Goal: Task Accomplishment & Management: Complete application form

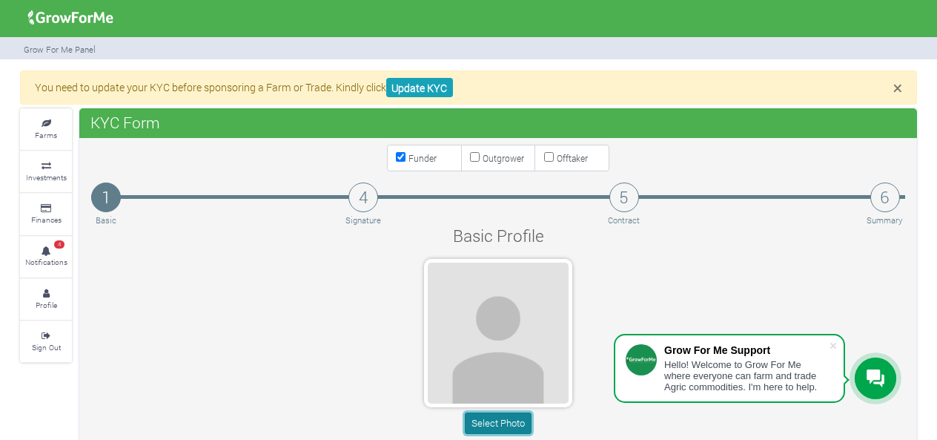
click at [494, 423] on button "Select Photo" at bounding box center [498, 423] width 66 height 22
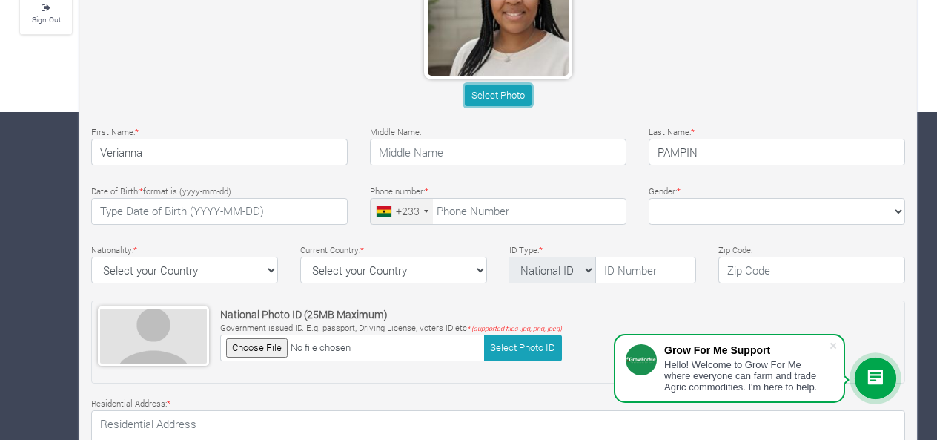
scroll to position [329, 0]
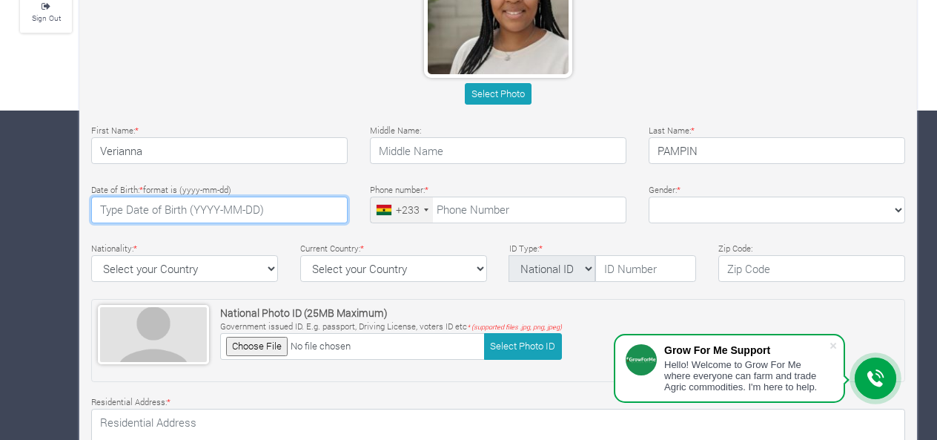
click at [215, 210] on input "text" at bounding box center [219, 210] width 257 height 27
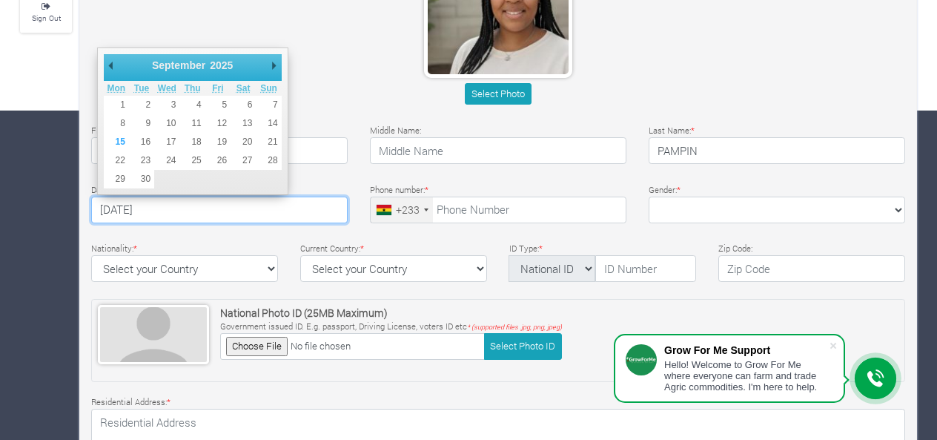
type input "1986-12-11"
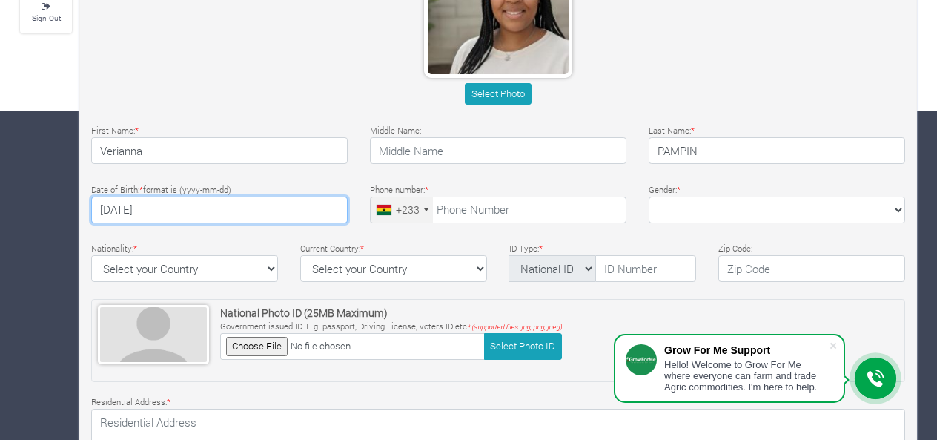
click at [409, 203] on div "+233" at bounding box center [408, 210] width 24 height 16
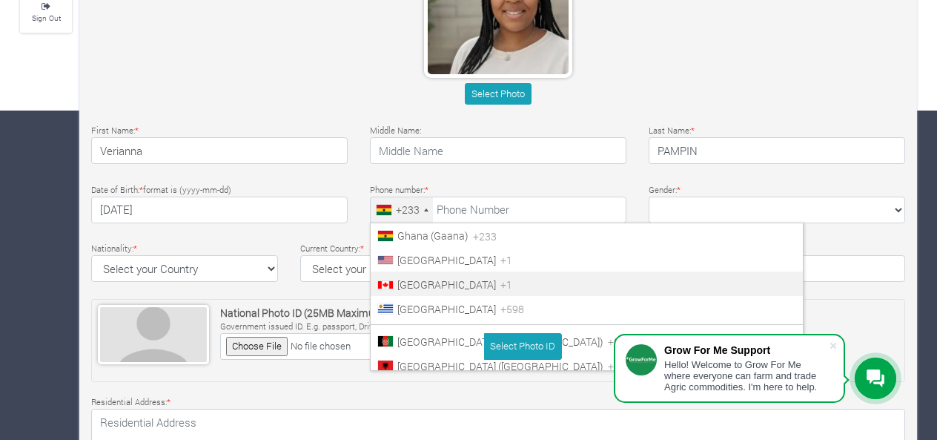
click at [404, 278] on span "Canada" at bounding box center [447, 284] width 99 height 14
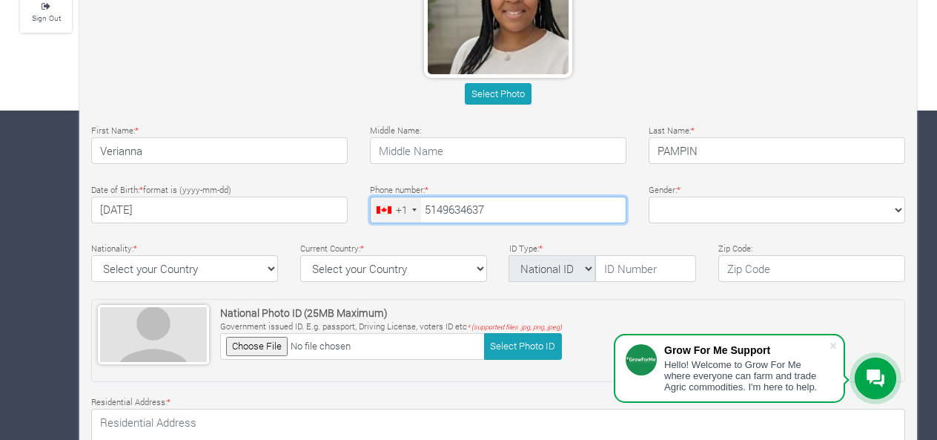
type input "514-963-4637"
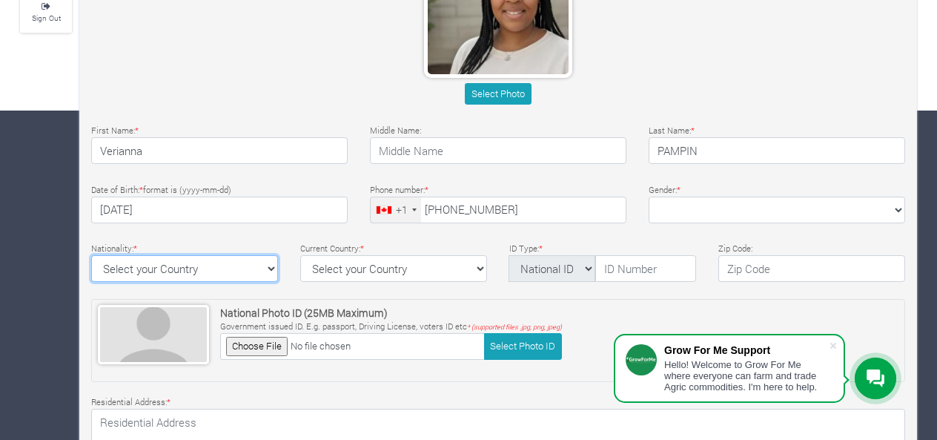
select select "Canada"
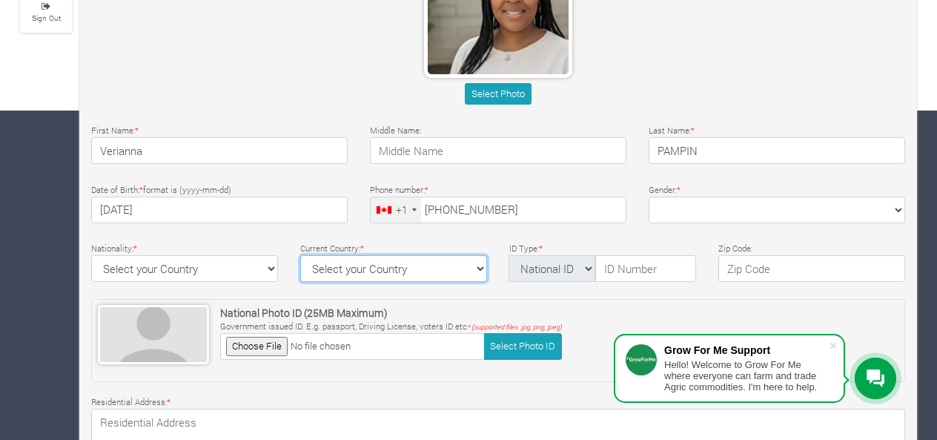
select select "Canada"
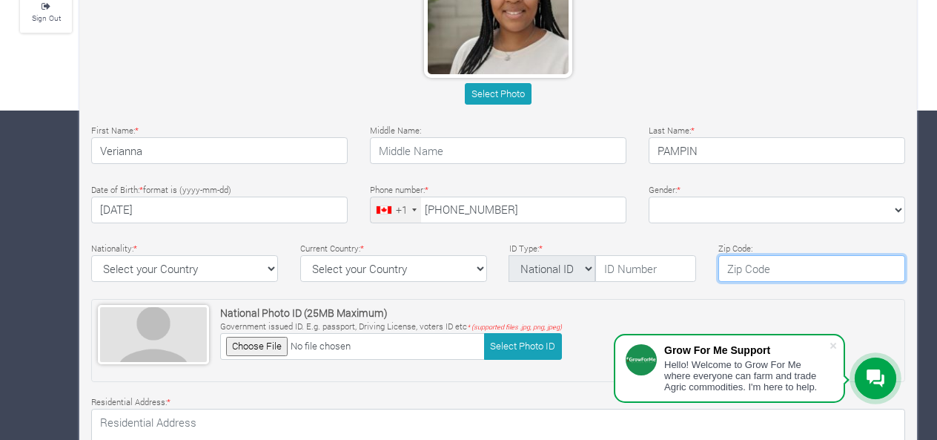
type input "J4J 2C1"
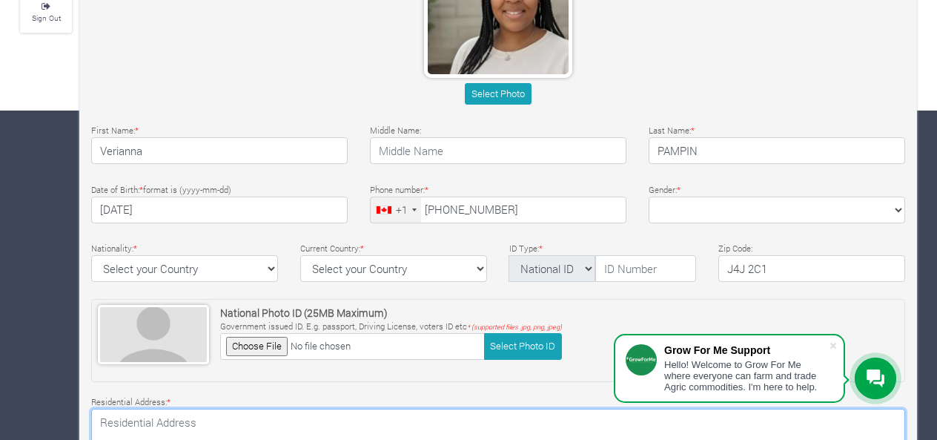
type textarea "105 rue Diane"
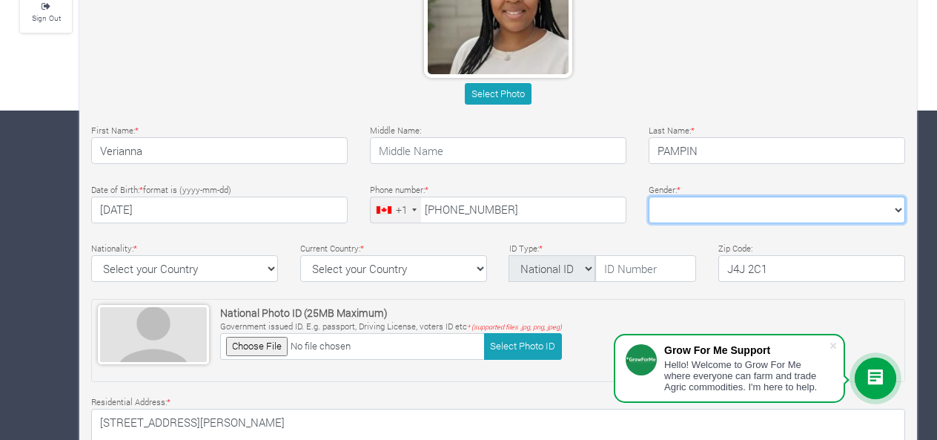
click at [713, 205] on select "Female Male" at bounding box center [777, 210] width 257 height 27
select select "Female"
click at [649, 197] on select "Female Male" at bounding box center [777, 210] width 257 height 27
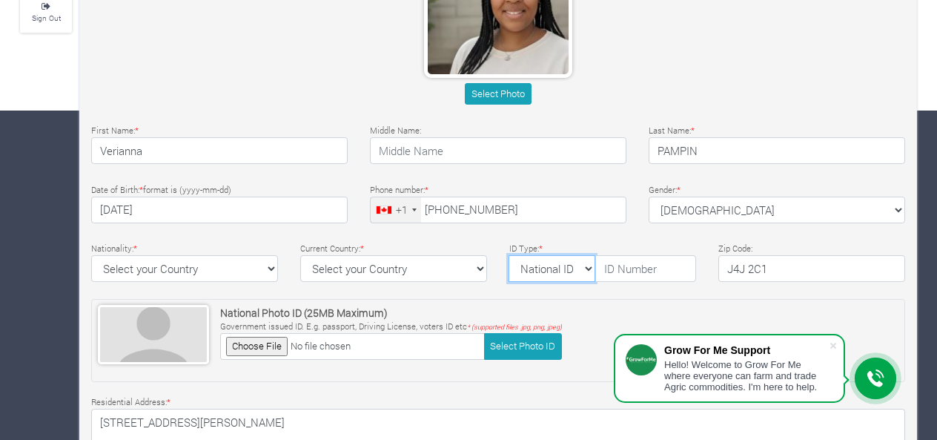
click at [583, 272] on select "National ID Ghana ID Passport Drivers" at bounding box center [552, 268] width 87 height 27
select select "Drivers"
click at [509, 255] on select "National ID Ghana ID Passport Drivers" at bounding box center [552, 268] width 87 height 27
click at [644, 273] on input "text" at bounding box center [646, 268] width 101 height 27
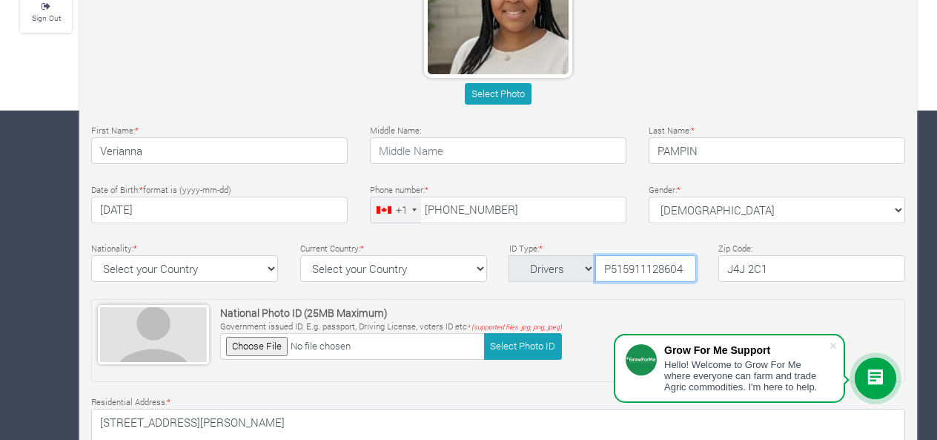
type input "P515911128604"
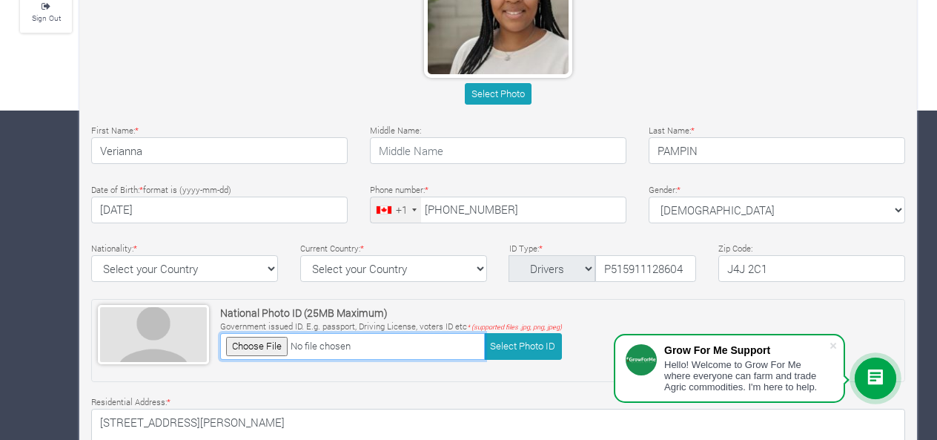
click at [286, 346] on input "file" at bounding box center [352, 346] width 265 height 26
click at [280, 340] on input "file" at bounding box center [352, 346] width 265 height 26
type input "C:\fakepath\20250913_111848.jpg"
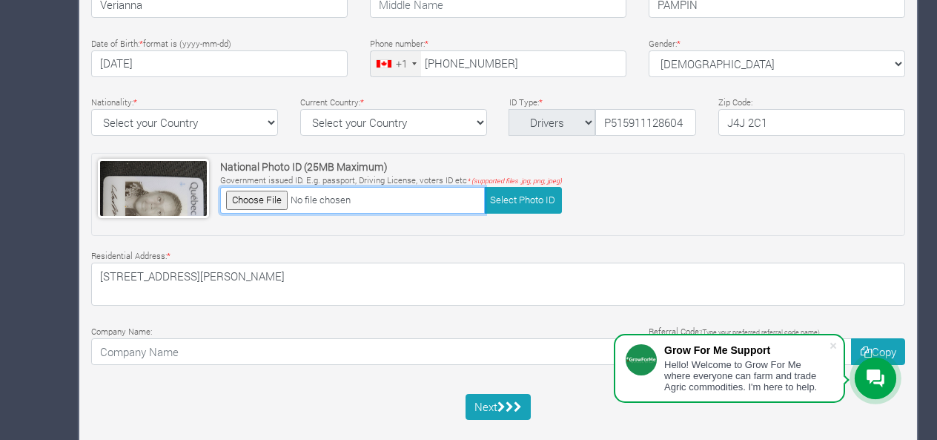
scroll to position [496, 0]
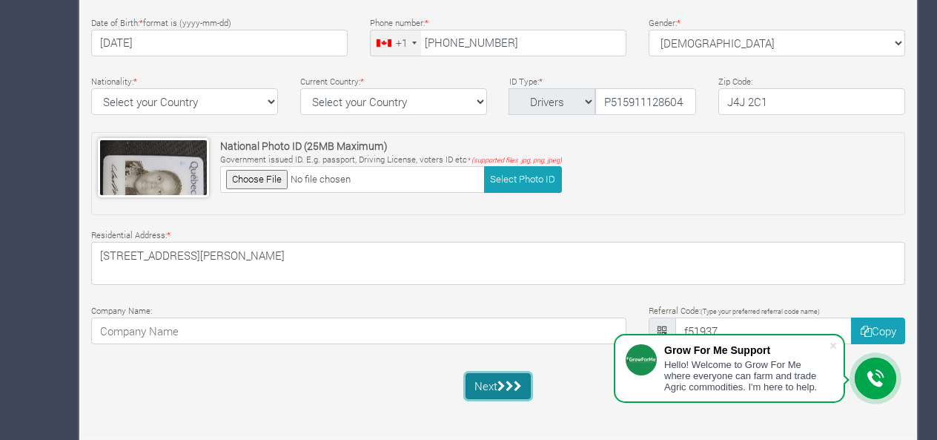
click at [480, 375] on button "Next" at bounding box center [499, 386] width 66 height 27
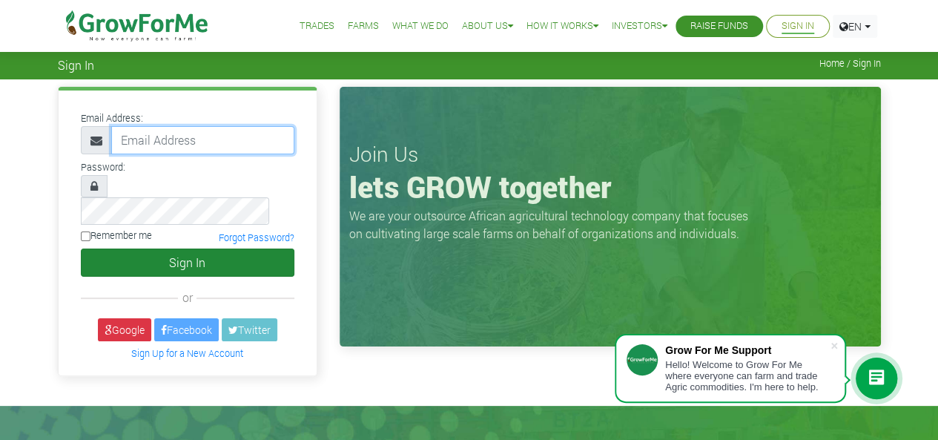
type input "v_pampin@yahoo.ca"
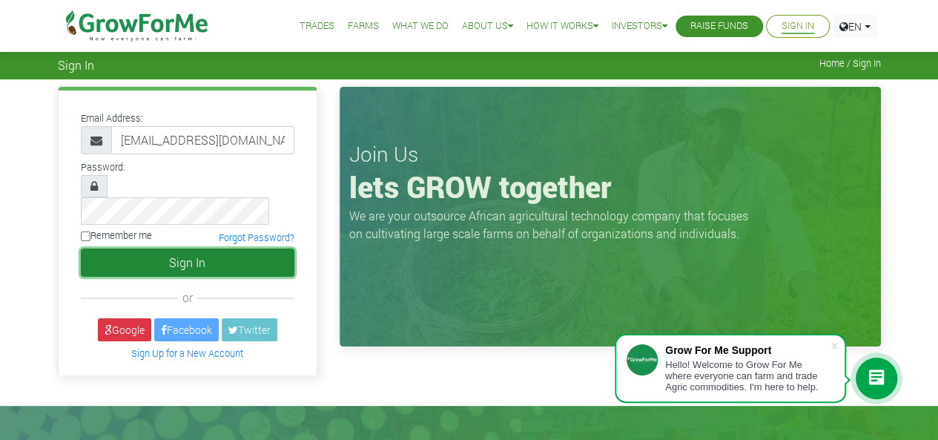
click at [226, 248] on button "Sign In" at bounding box center [188, 262] width 214 height 28
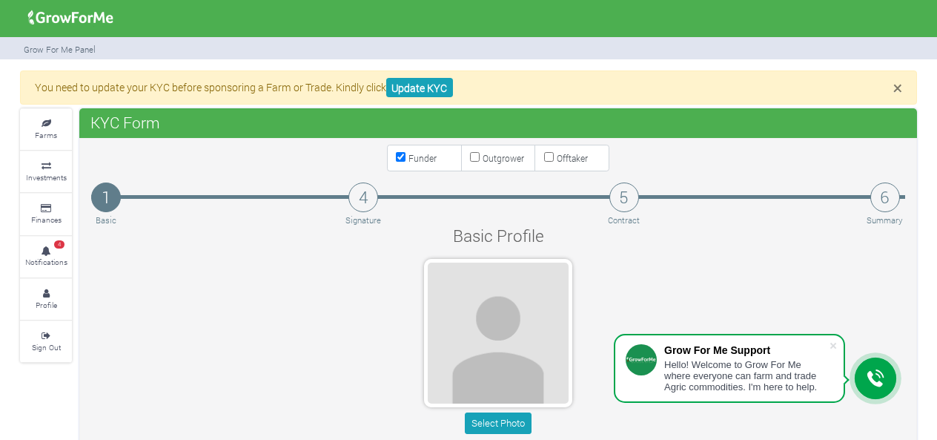
click at [672, 300] on div "Select Photo" at bounding box center [498, 349] width 837 height 181
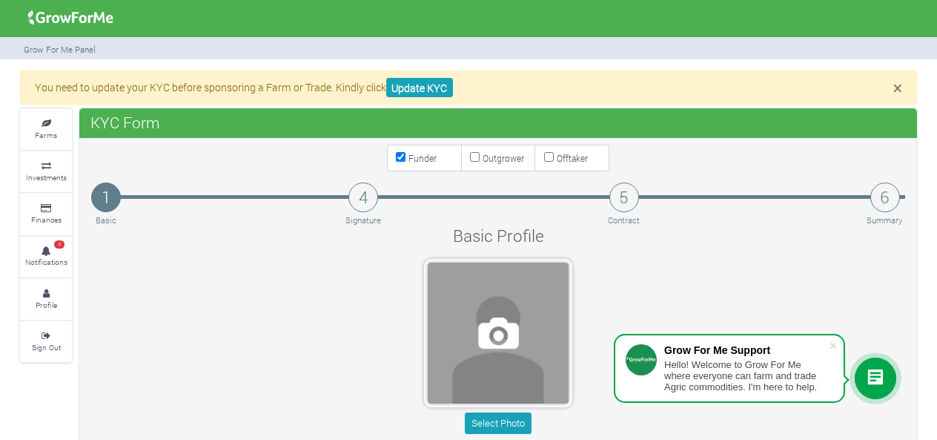
click at [492, 333] on span at bounding box center [498, 333] width 141 height 141
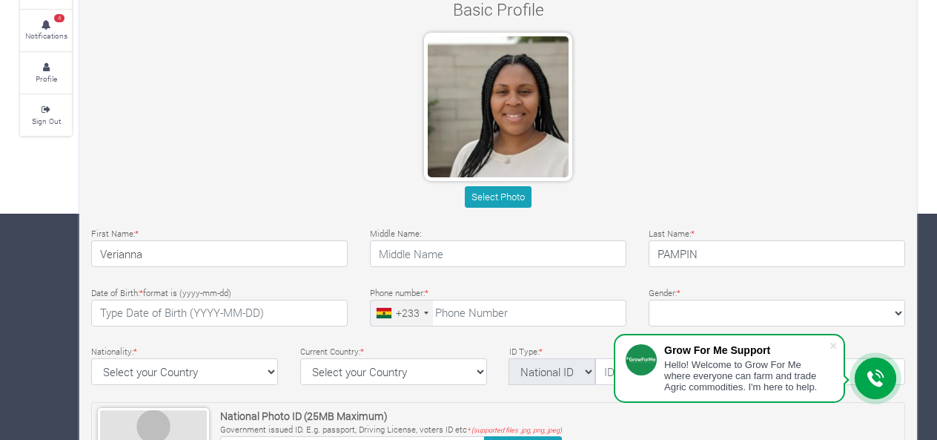
scroll to position [227, 0]
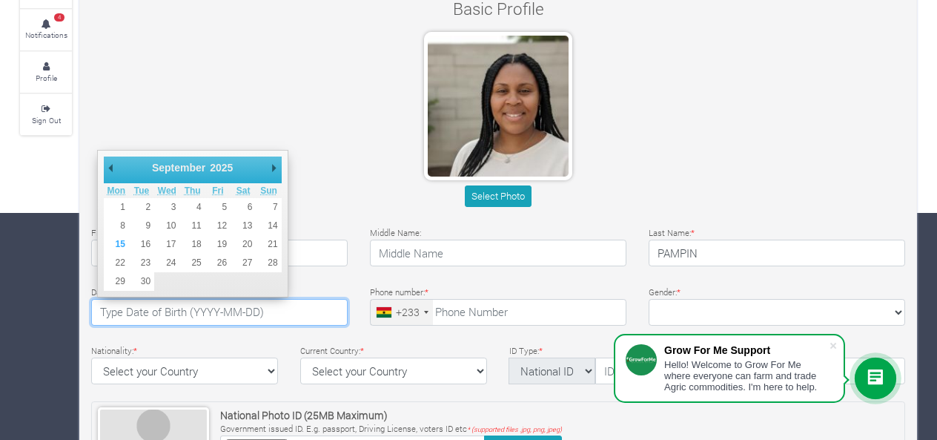
click at [301, 310] on input "text" at bounding box center [219, 312] width 257 height 27
type input "1986-12-11"
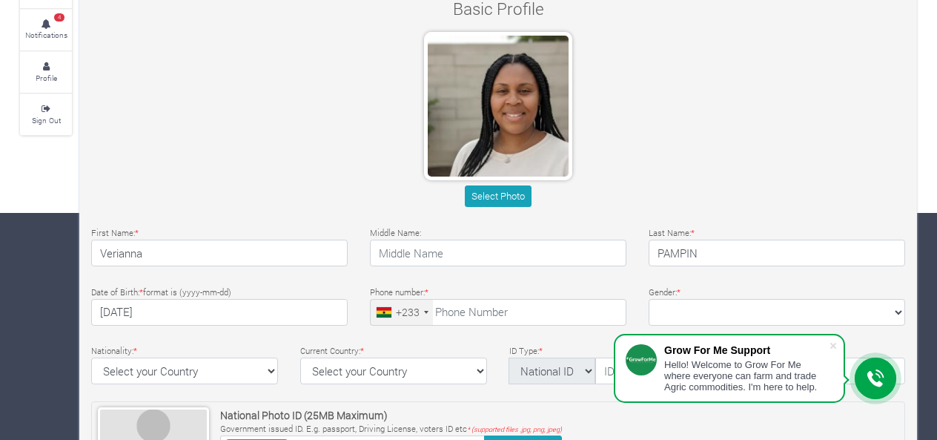
click at [420, 313] on div "+233" at bounding box center [402, 312] width 62 height 25
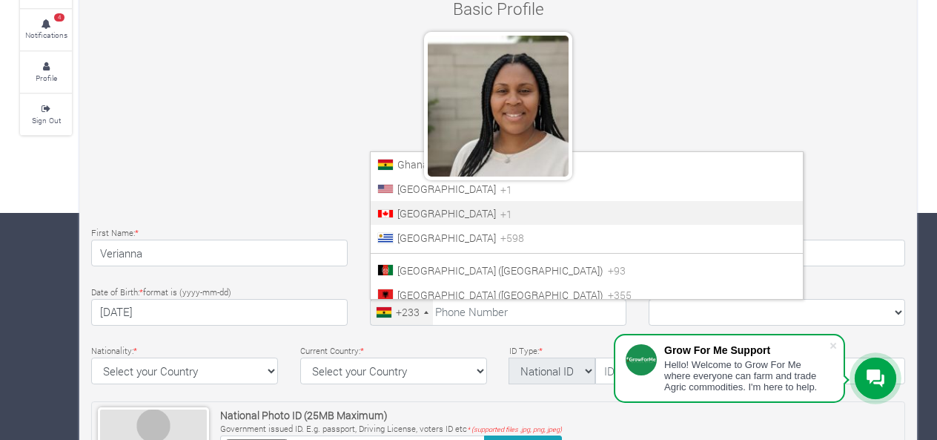
click at [414, 217] on li "Canada +1" at bounding box center [587, 213] width 432 height 24
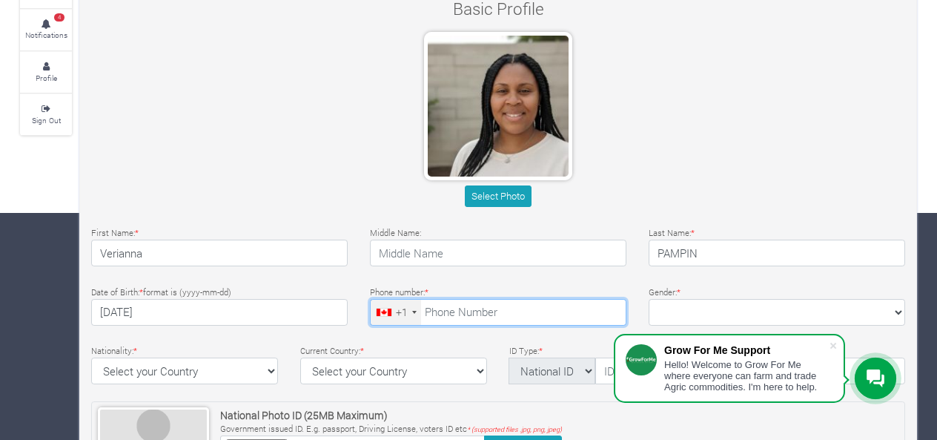
click at [457, 314] on input "tel" at bounding box center [498, 312] width 257 height 27
type input "514-963-4637"
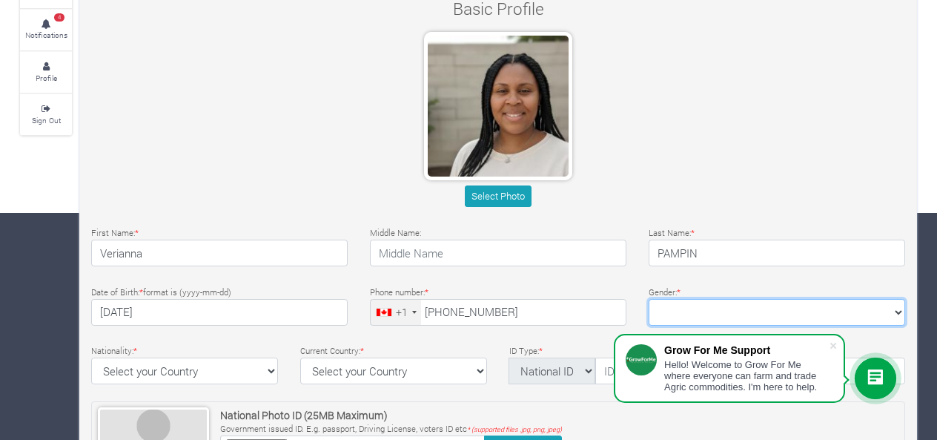
click at [673, 309] on select "Female Male" at bounding box center [777, 312] width 257 height 27
select select "Female"
click at [649, 299] on select "Female Male" at bounding box center [777, 312] width 257 height 27
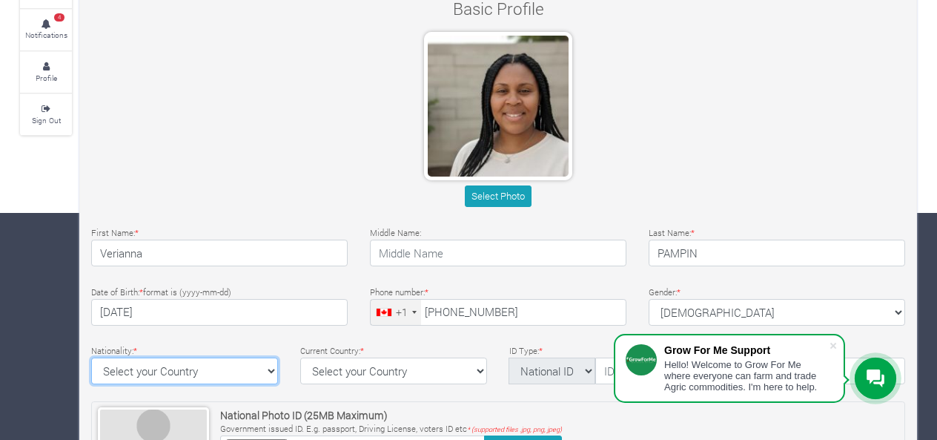
click at [221, 368] on select "Select your Country Afghanistan Albania Algeria American Samoa Andorra Angola A…" at bounding box center [184, 370] width 187 height 27
select select "Canada"
click at [91, 357] on select "Select your Country Afghanistan Albania Algeria American Samoa Andorra Angola A…" at bounding box center [184, 370] width 187 height 27
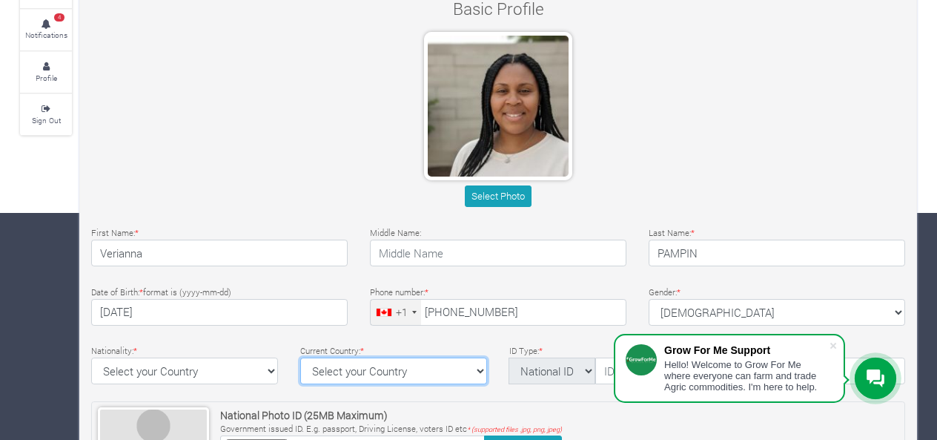
click at [355, 364] on select "Select your Country Afghanistan Albania Algeria American Samoa Andorra Angola A…" at bounding box center [393, 370] width 187 height 27
select select "Canada"
click at [300, 357] on select "Select your Country Afghanistan Albania Algeria American Samoa Andorra Angola A…" at bounding box center [393, 370] width 187 height 27
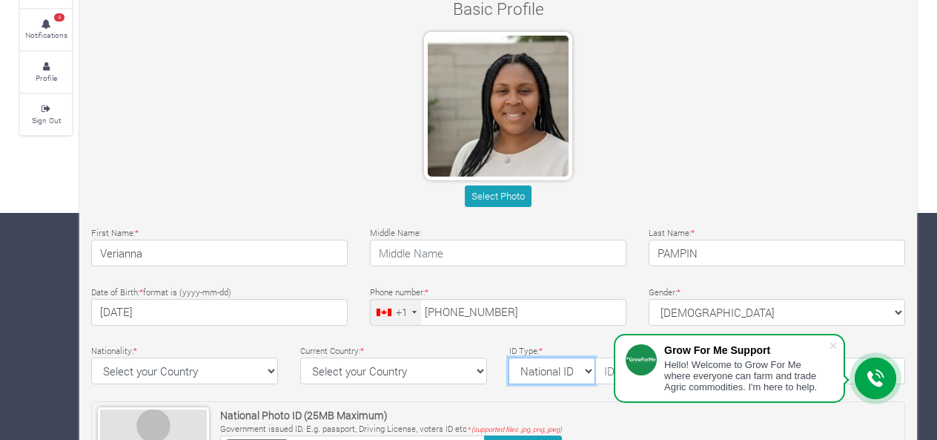
click at [535, 357] on select "National ID Ghana ID Passport Drivers" at bounding box center [552, 370] width 87 height 27
select select "Drivers"
click at [509, 357] on select "National ID Ghana ID Passport Drivers" at bounding box center [552, 370] width 87 height 27
click at [609, 372] on input "text" at bounding box center [646, 370] width 101 height 27
type input "P515911128604"
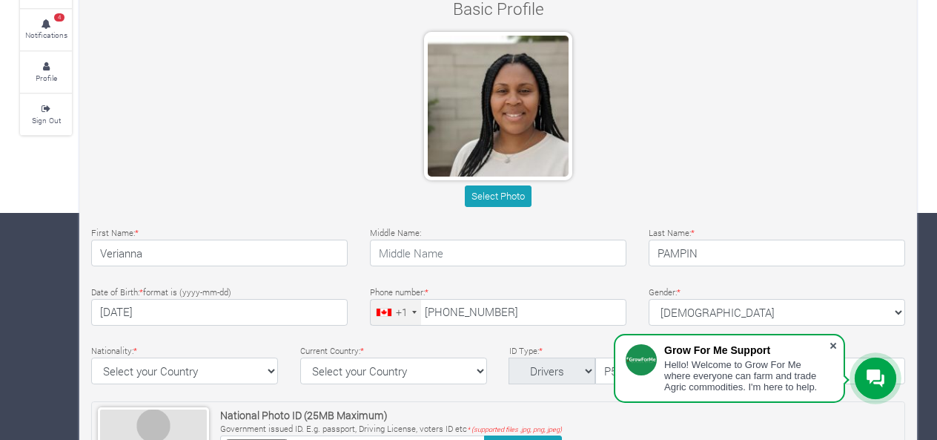
click at [834, 339] on span at bounding box center [833, 345] width 15 height 15
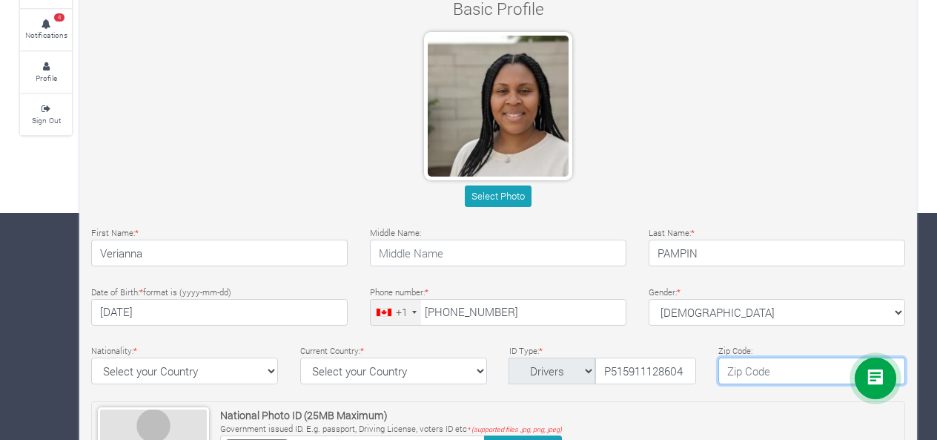
click at [755, 372] on input "text" at bounding box center [812, 370] width 187 height 27
type input "J4J 2C1"
type textarea "105 rue Diane"
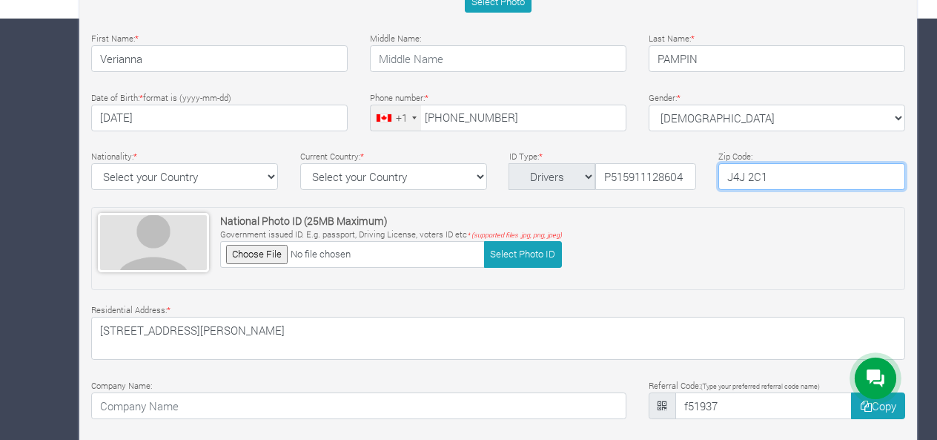
scroll to position [435, 0]
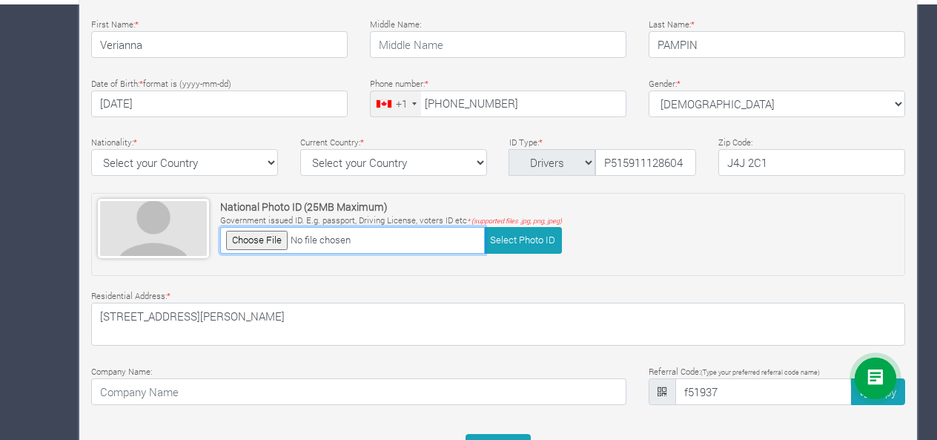
click at [270, 234] on input "file" at bounding box center [352, 240] width 265 height 26
type input "C:\fakepath\20250913_111848.jpg"
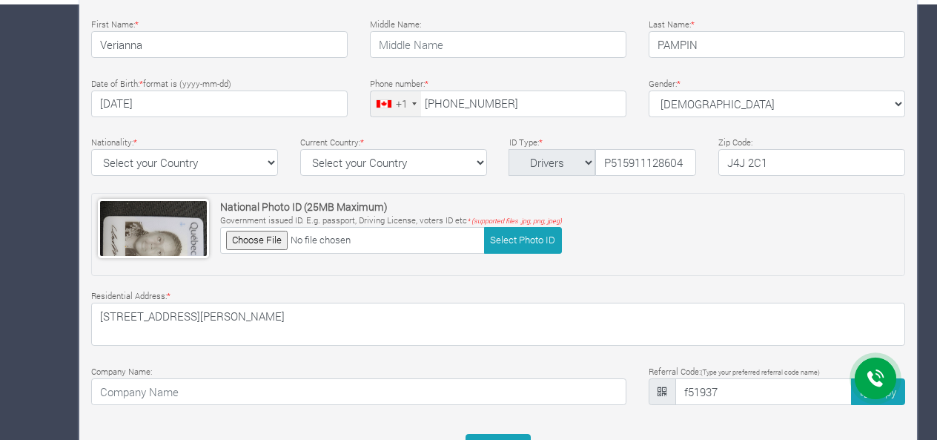
click at [337, 271] on div "National Photo ID (25MB Maximum) Government issued ID. E.g. passport, Driving L…" at bounding box center [498, 234] width 814 height 83
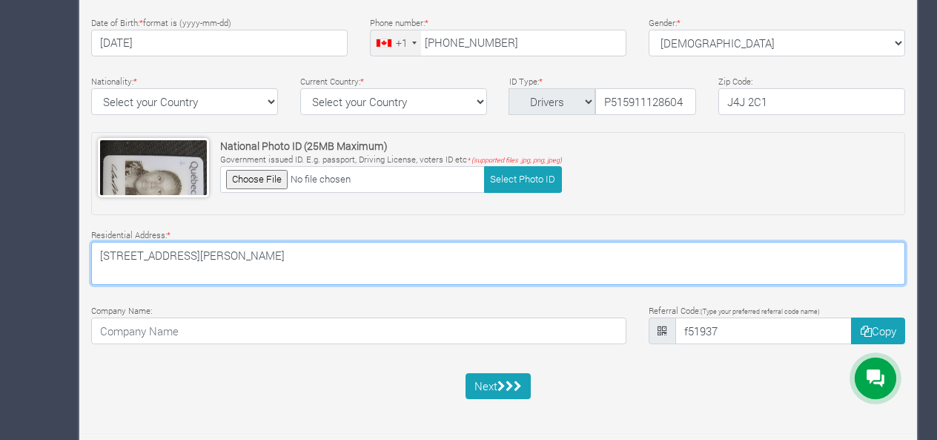
click at [277, 257] on textarea "105 rue Diane" at bounding box center [498, 263] width 814 height 43
drag, startPoint x: 336, startPoint y: 252, endPoint x: 248, endPoint y: 248, distance: 88.3
click at [248, 248] on textarea "105 rue Diane, Longueuil (QC) Canada J$J" at bounding box center [498, 263] width 814 height 43
type textarea "105 rue Diane, Longueuil (QC)"
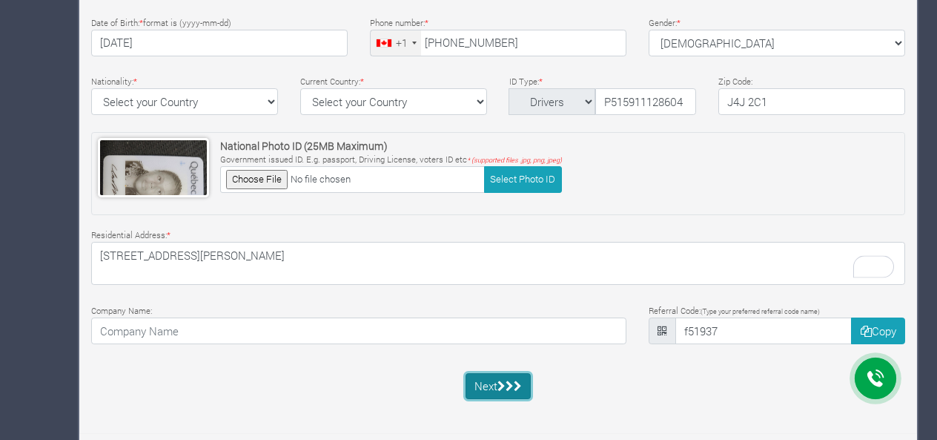
click at [477, 389] on button "Next" at bounding box center [499, 386] width 66 height 27
click at [507, 392] on button "Next" at bounding box center [499, 386] width 66 height 27
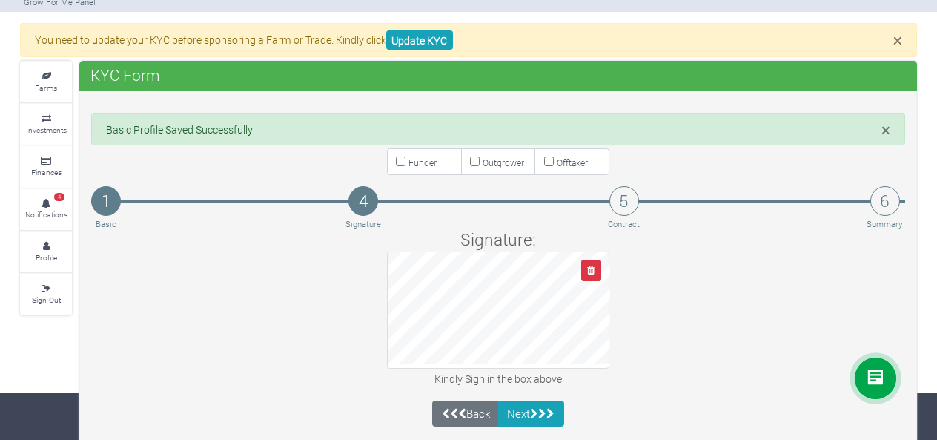
scroll to position [42, 0]
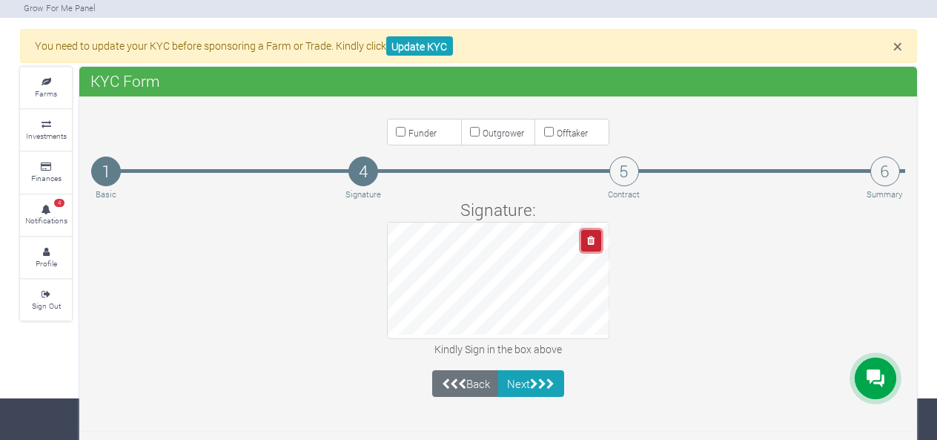
click at [592, 237] on icon "button" at bounding box center [590, 241] width 7 height 10
click at [591, 240] on icon "button" at bounding box center [590, 241] width 7 height 10
click at [546, 383] on icon "submit" at bounding box center [542, 383] width 8 height 11
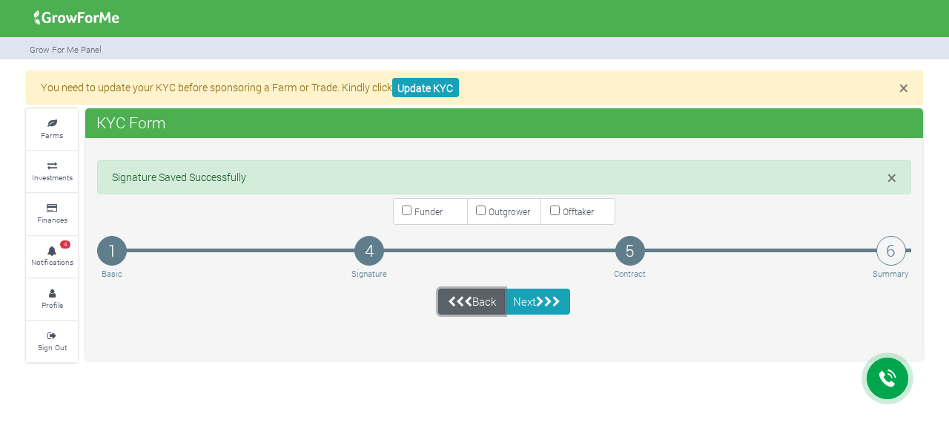
click at [475, 294] on link "Back" at bounding box center [471, 302] width 67 height 27
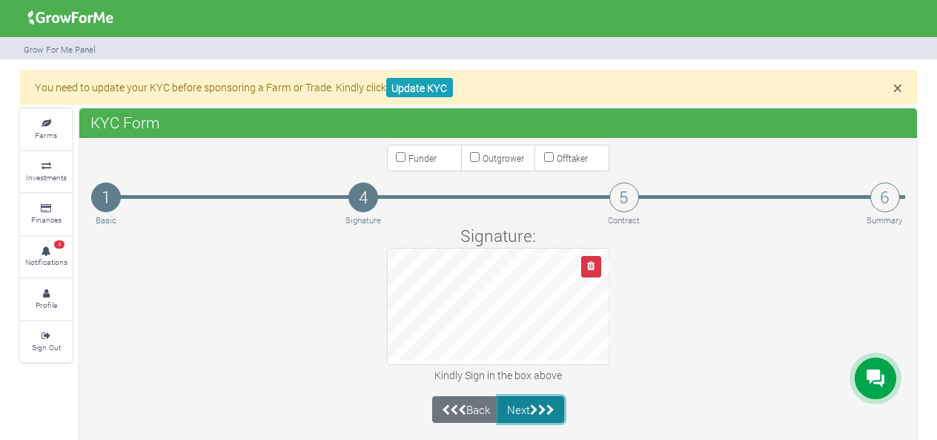
click at [538, 408] on icon "submit" at bounding box center [534, 409] width 8 height 11
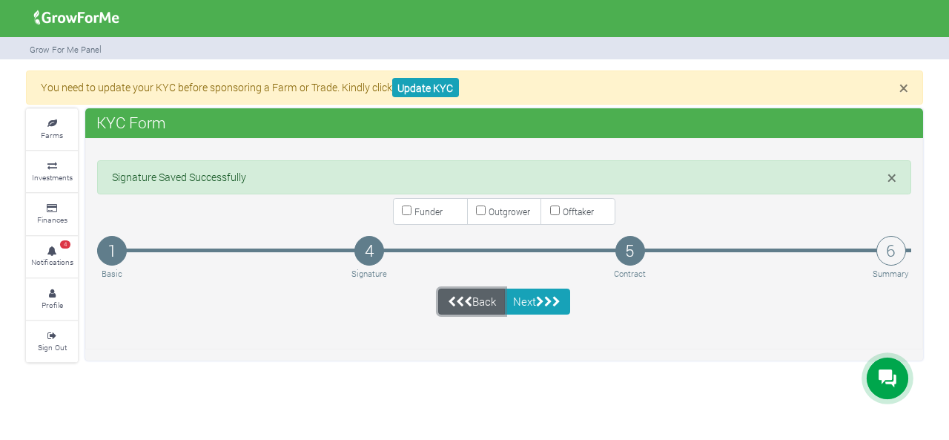
click at [476, 301] on link "Back" at bounding box center [471, 302] width 67 height 27
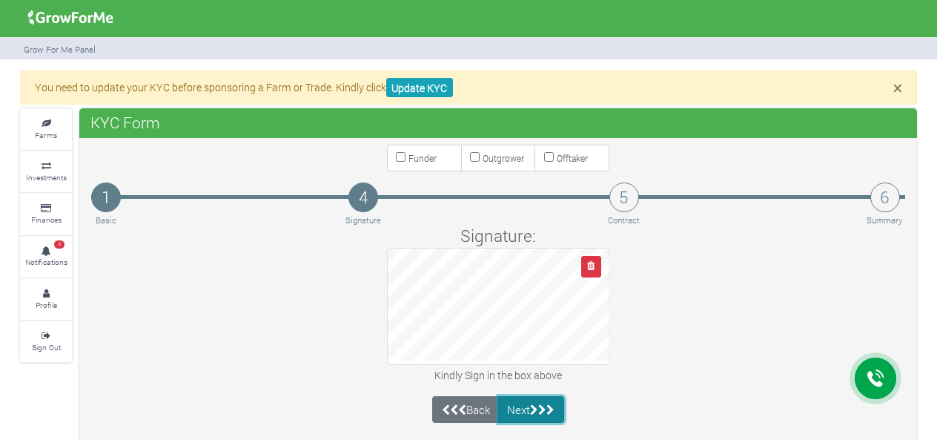
click at [547, 404] on icon "submit" at bounding box center [542, 409] width 8 height 11
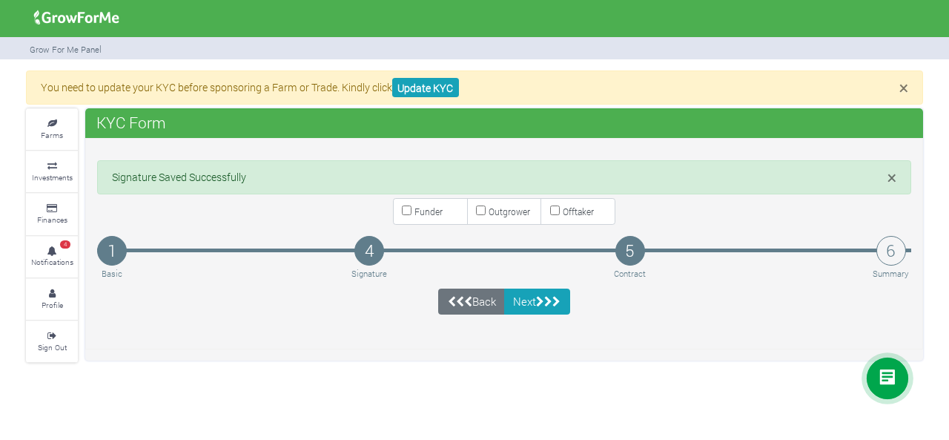
click at [414, 236] on div "1 Basic 4 Signature 5 Contract 6 Summary" at bounding box center [504, 251] width 814 height 30
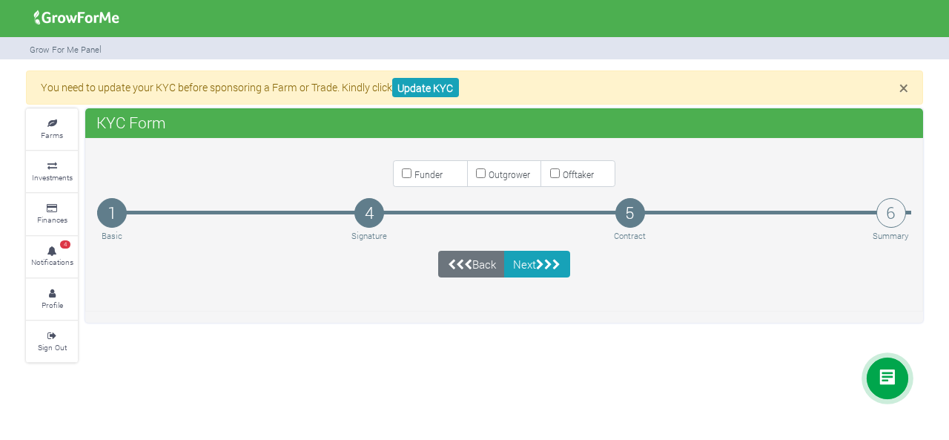
click at [409, 172] on input "Funder" at bounding box center [407, 173] width 10 height 10
checkbox input "true"
click at [550, 262] on icon "submit" at bounding box center [548, 264] width 8 height 11
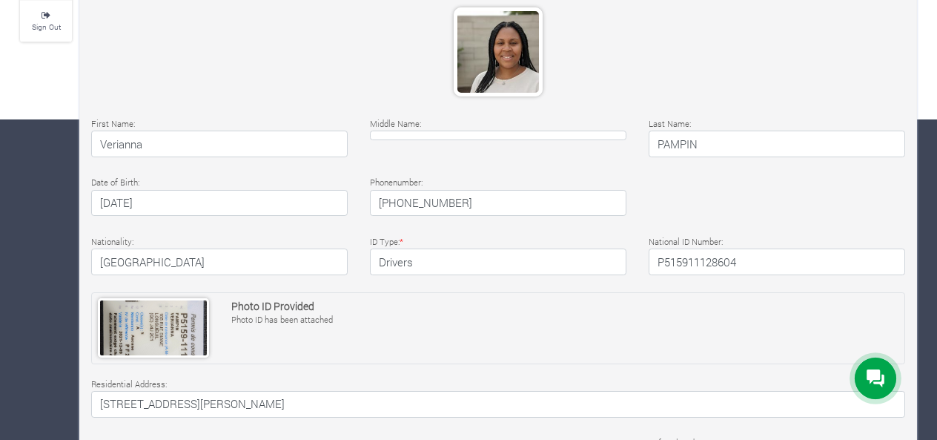
scroll to position [331, 0]
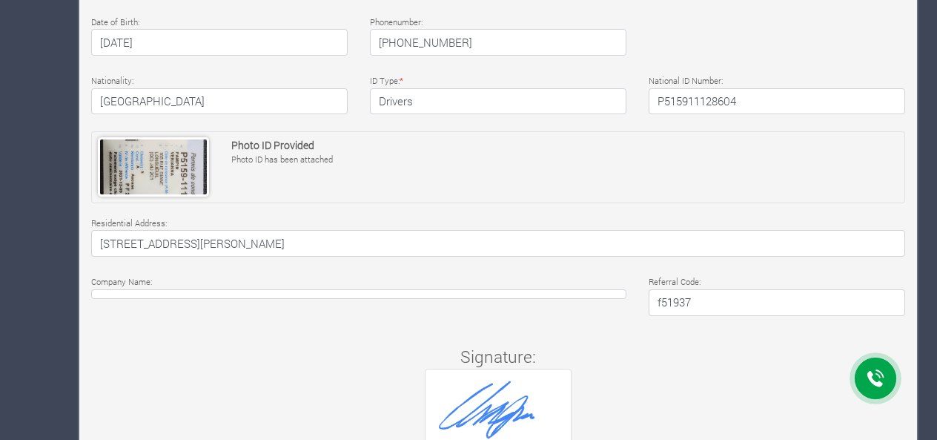
click at [670, 381] on div "Signature:" at bounding box center [498, 393] width 837 height 99
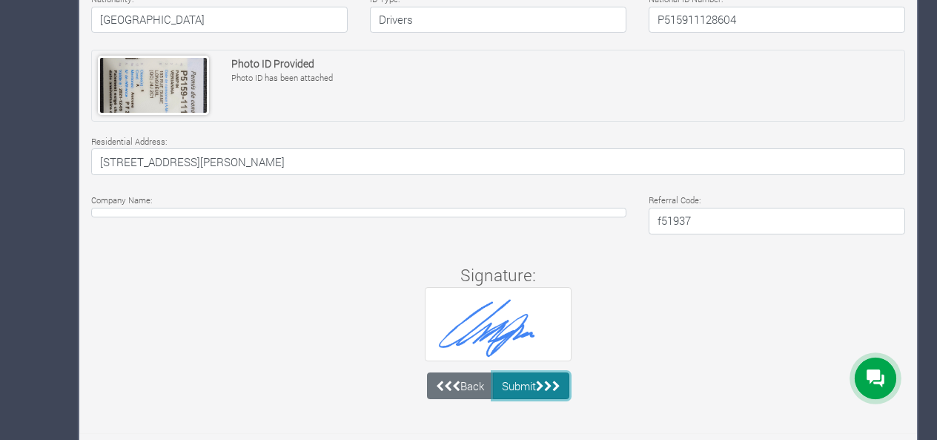
click at [547, 384] on icon "submit" at bounding box center [548, 385] width 8 height 11
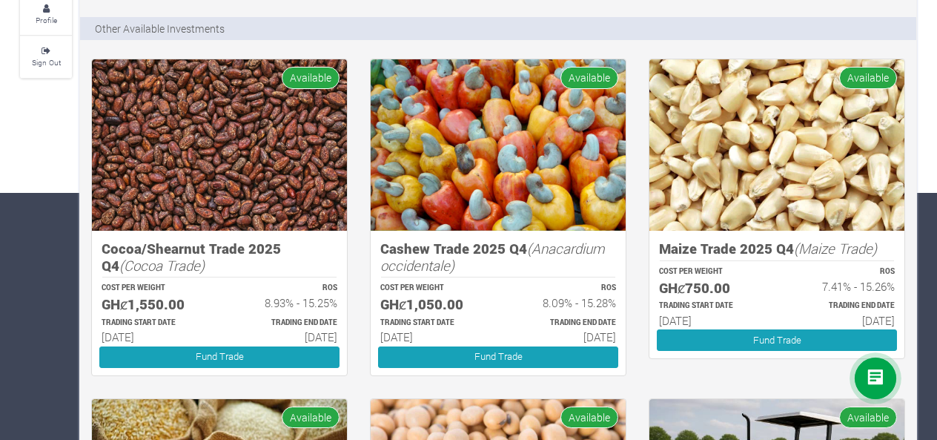
scroll to position [249, 0]
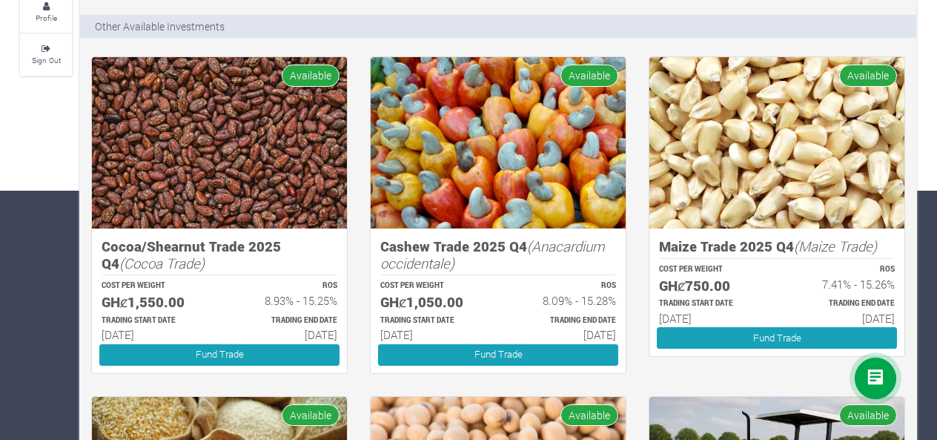
click at [527, 179] on img at bounding box center [498, 142] width 255 height 171
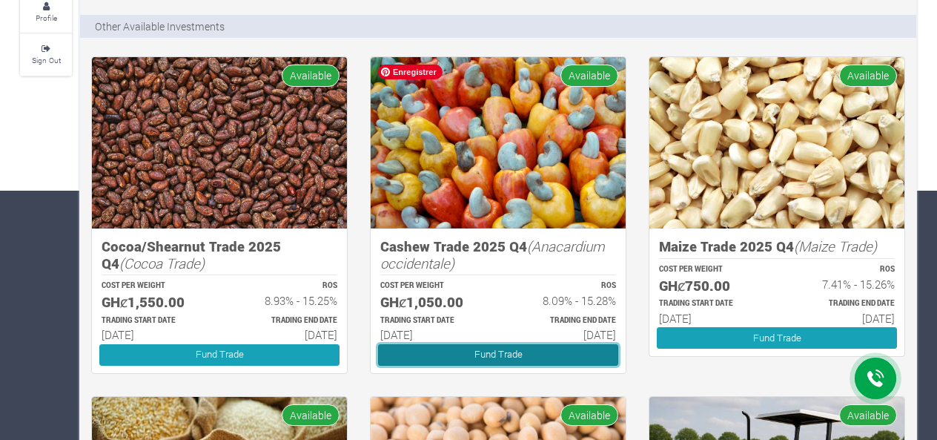
click at [528, 350] on link "Fund Trade" at bounding box center [498, 355] width 240 height 22
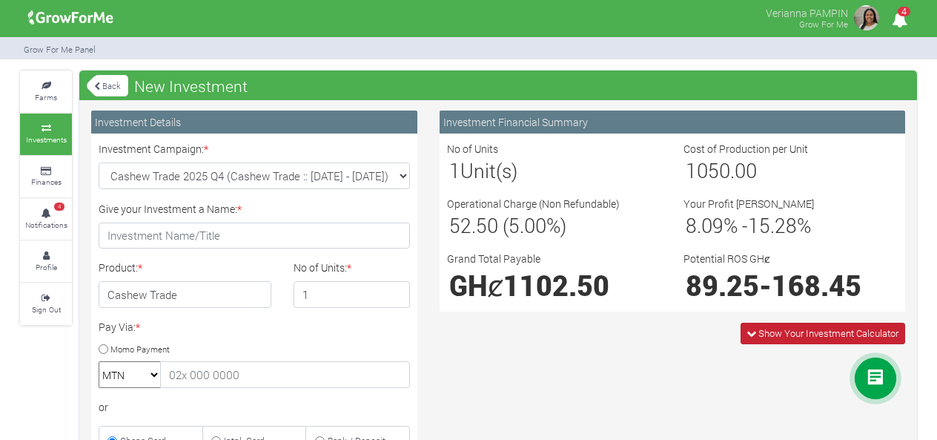
click at [759, 331] on span "Show Your Investment Calculator" at bounding box center [829, 332] width 140 height 13
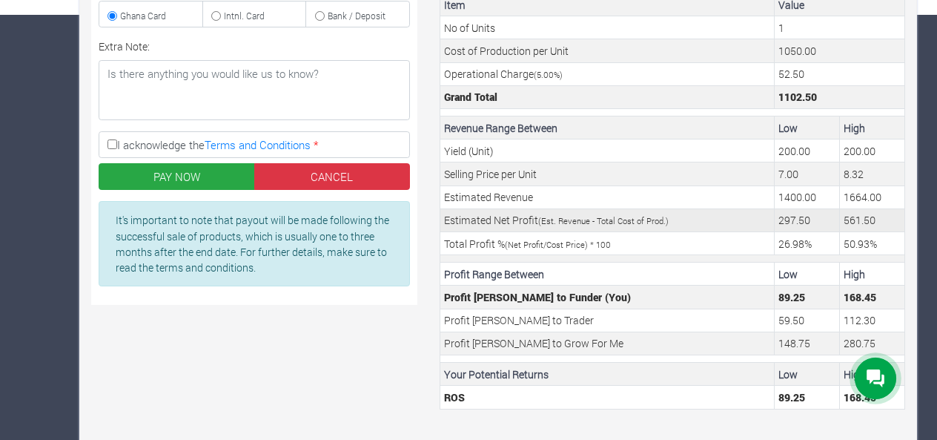
scroll to position [439, 0]
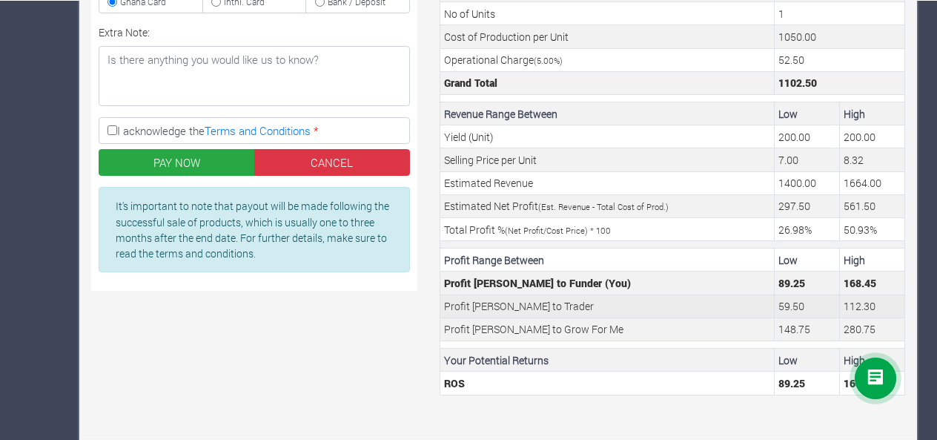
click at [821, 294] on td "59.50" at bounding box center [807, 305] width 65 height 23
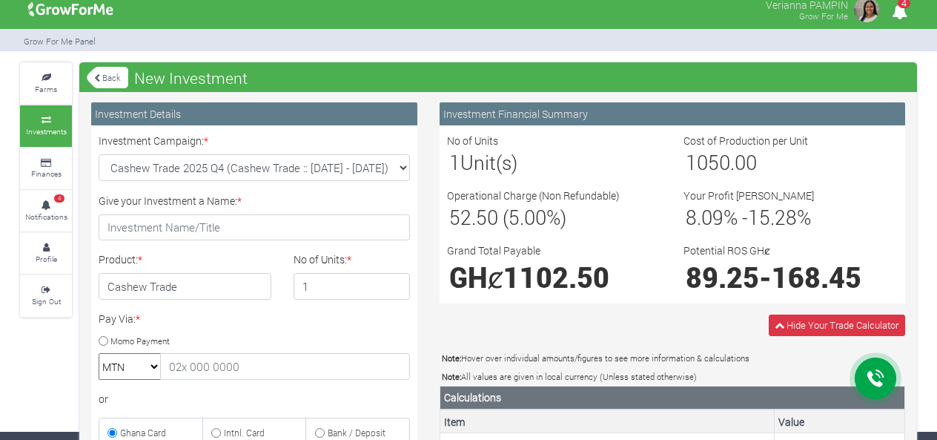
scroll to position [0, 0]
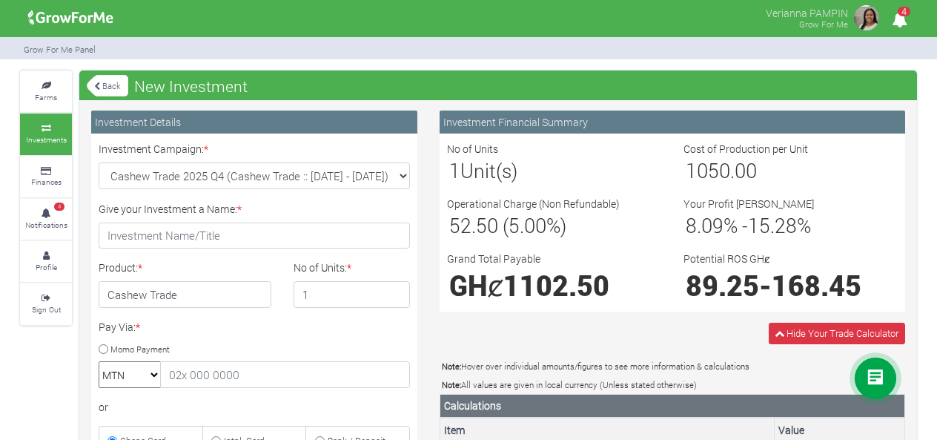
click at [113, 85] on link "Back" at bounding box center [108, 85] width 42 height 24
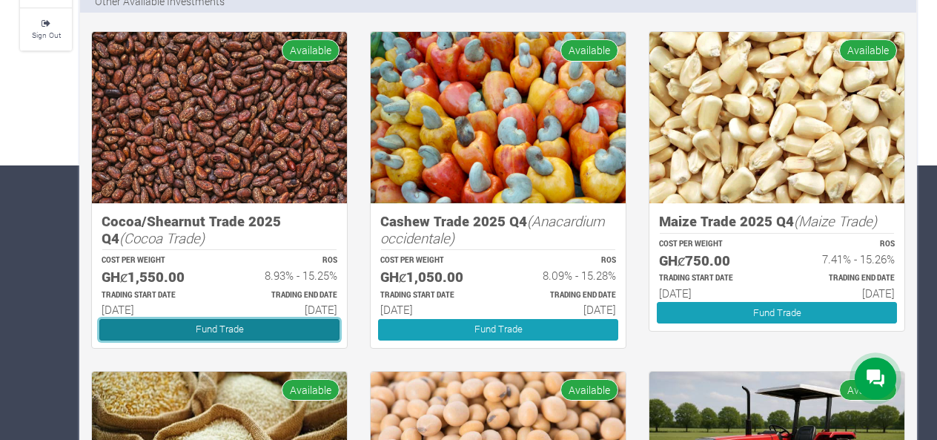
click at [200, 326] on link "Fund Trade" at bounding box center [219, 330] width 240 height 22
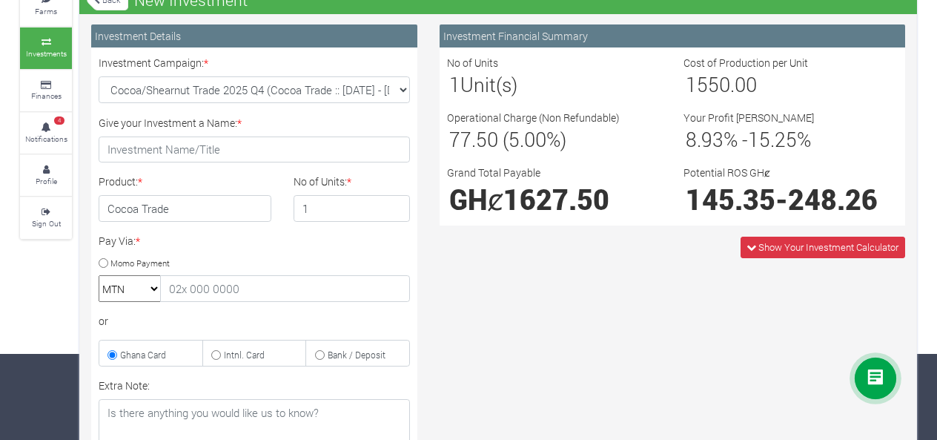
scroll to position [87, 0]
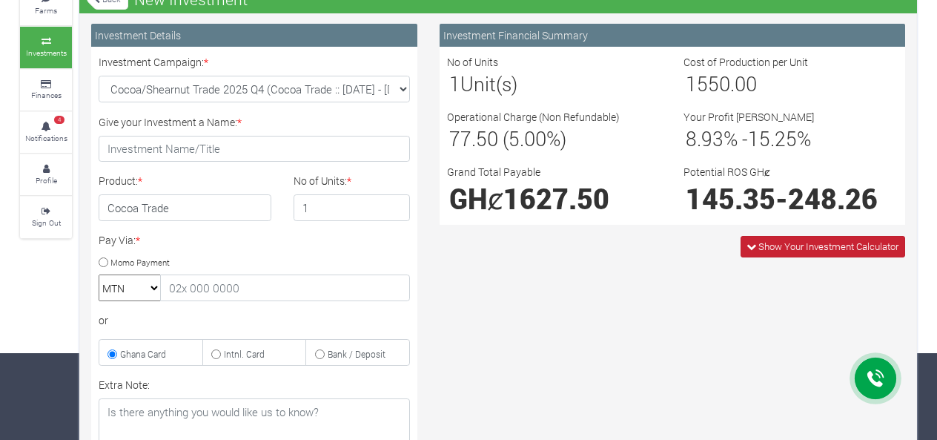
click at [797, 240] on span "Show Your Investment Calculator" at bounding box center [829, 246] width 140 height 13
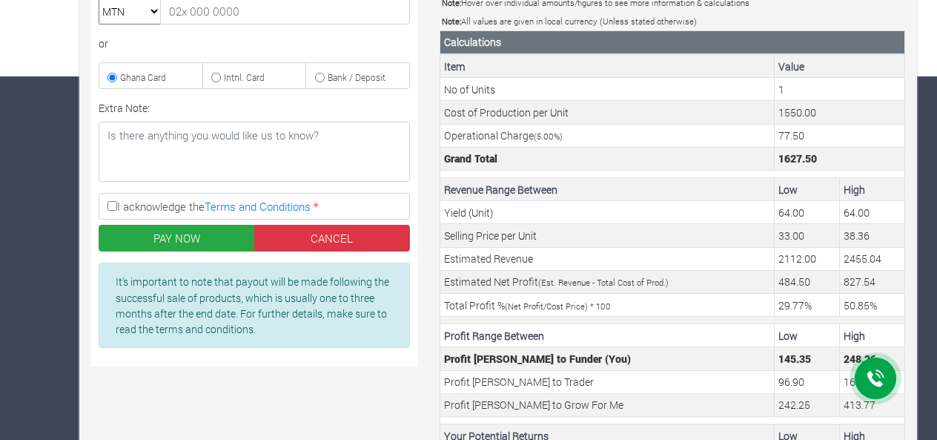
scroll to position [364, 0]
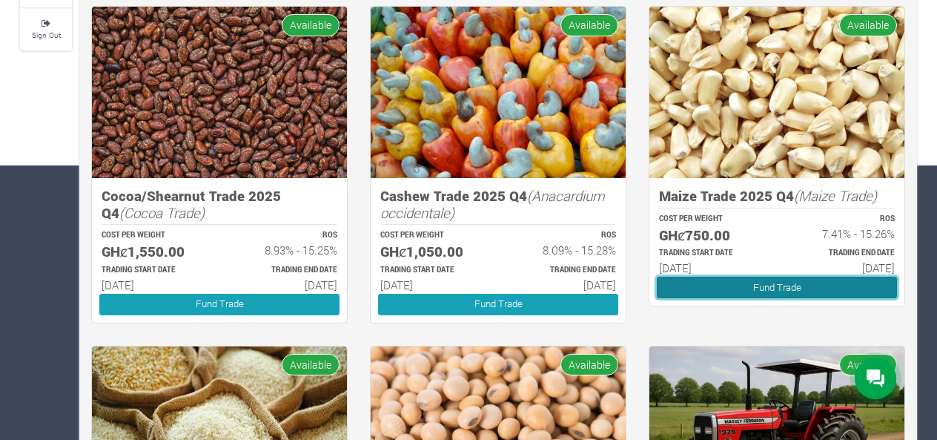
click at [785, 288] on link "Fund Trade" at bounding box center [777, 288] width 240 height 22
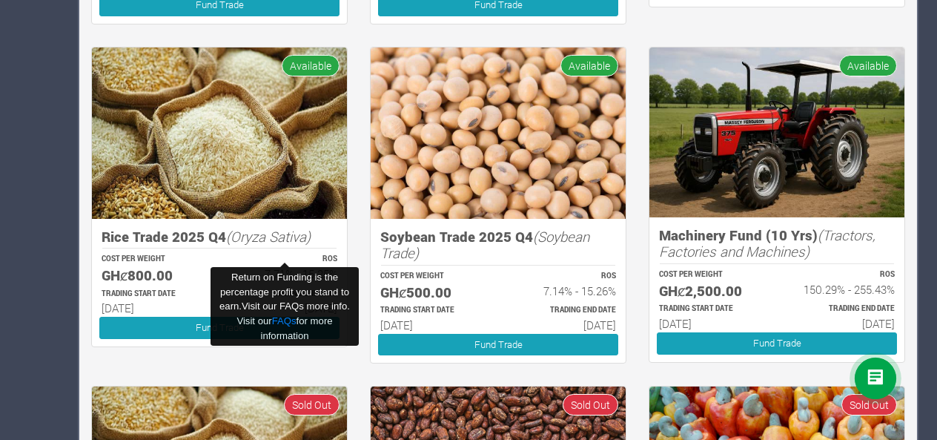
scroll to position [575, 0]
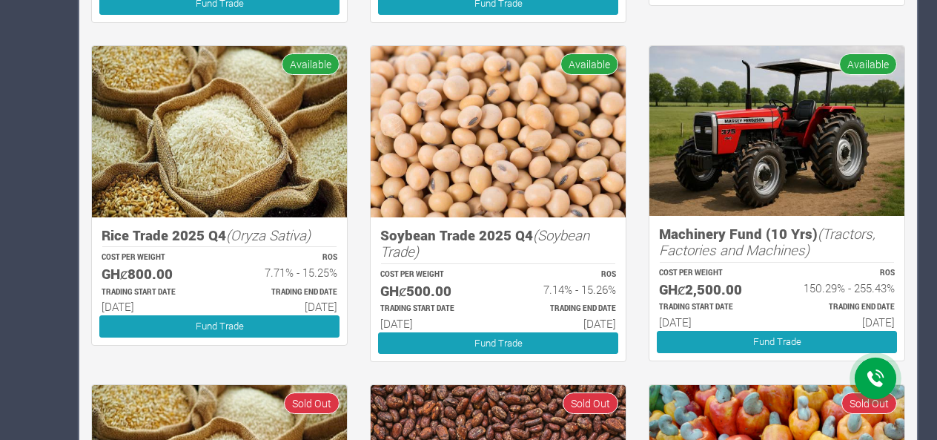
click at [299, 247] on div "Rice Trade 2025 Q4 (Oryza Sativa) COST PER WEIGHT GHȼ800.00 ROS 7.71% - 15.25% …" at bounding box center [219, 281] width 255 height 128
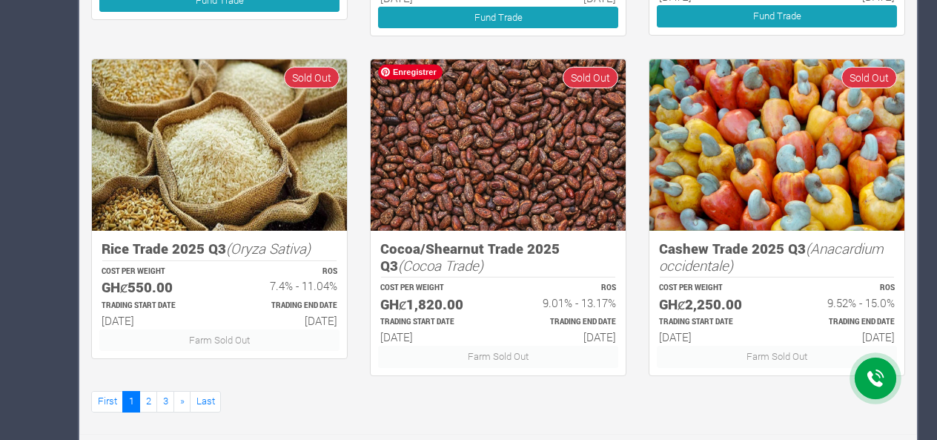
scroll to position [902, 0]
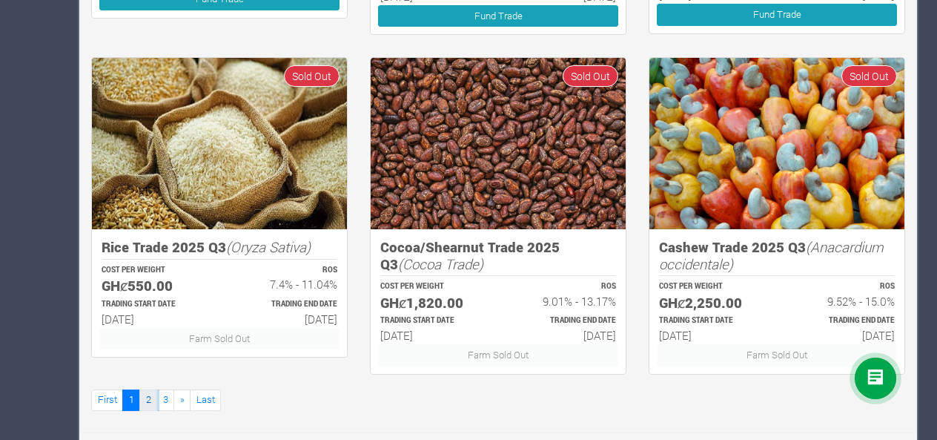
click at [147, 394] on link "2" at bounding box center [148, 400] width 18 height 22
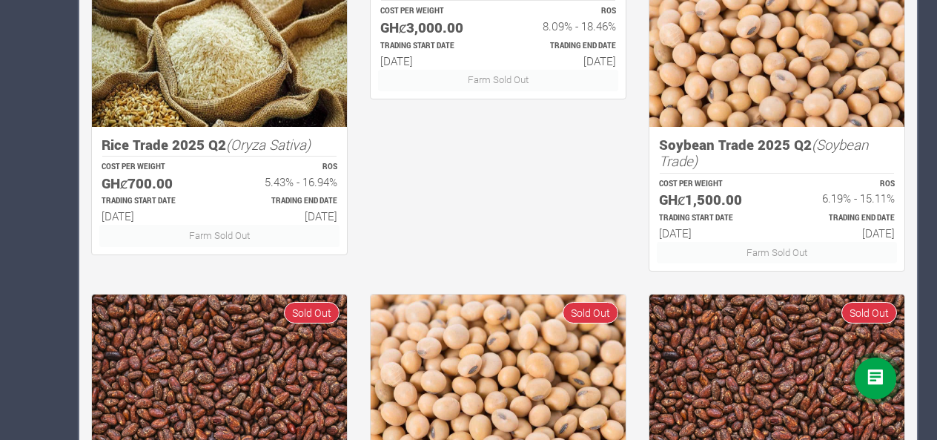
scroll to position [928, 0]
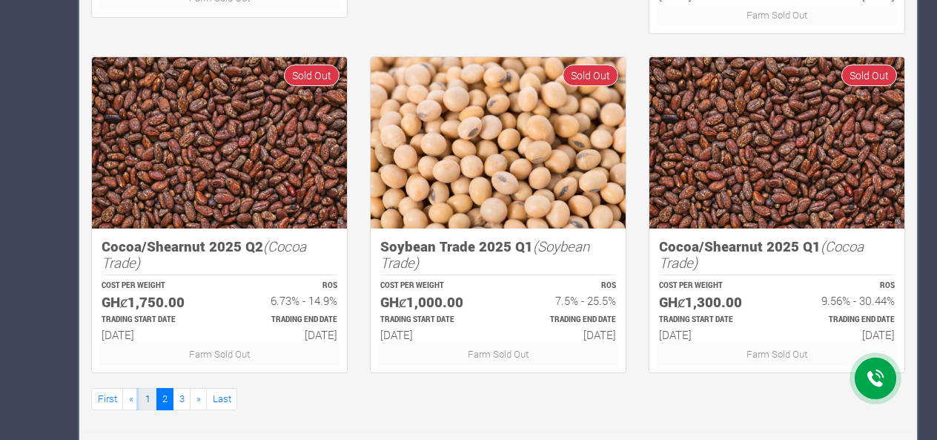
click at [147, 392] on link "1" at bounding box center [148, 399] width 18 height 22
